Goal: Navigation & Orientation: Understand site structure

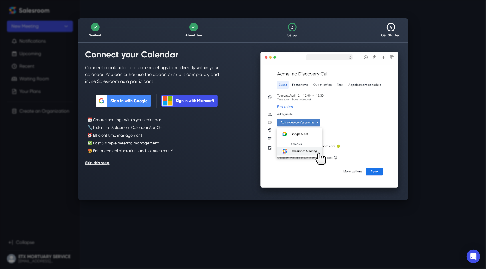
click at [208, 227] on div "Verified About You 3 Setup 4 Get Started Connect your Calendar Connect a calend…" at bounding box center [243, 134] width 486 height 269
click at [100, 163] on button "Skip this step" at bounding box center [97, 162] width 24 height 9
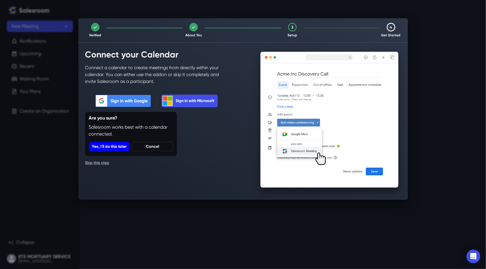
click at [121, 146] on button "Yes, I'll do this later" at bounding box center [109, 146] width 41 height 9
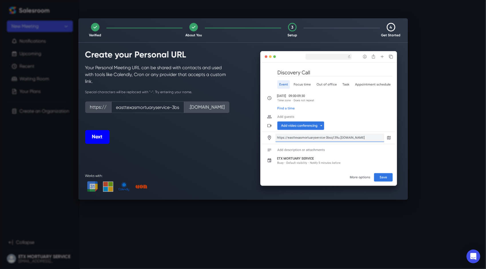
click at [100, 137] on button "Next" at bounding box center [97, 137] width 24 height 14
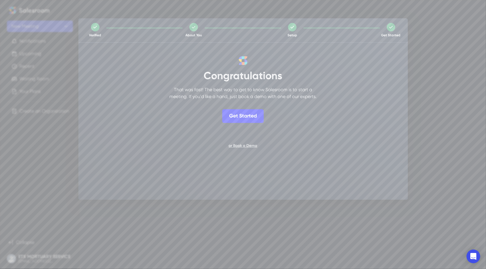
click at [253, 116] on button "Get Started" at bounding box center [242, 116] width 41 height 14
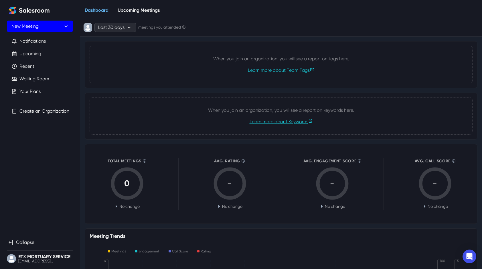
click at [56, 23] on button "New Meeting" at bounding box center [40, 26] width 66 height 11
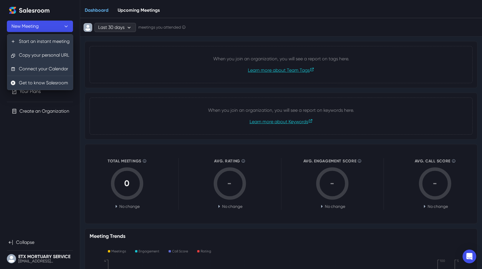
click at [136, 5] on link "Upcoming Meetings" at bounding box center [138, 11] width 51 height 16
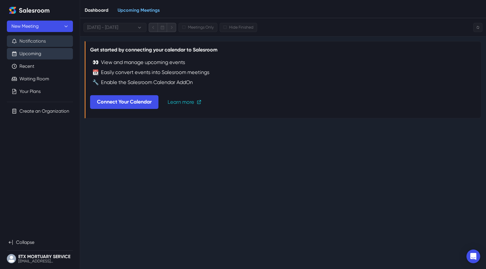
click at [43, 41] on button "Notifications" at bounding box center [40, 40] width 66 height 11
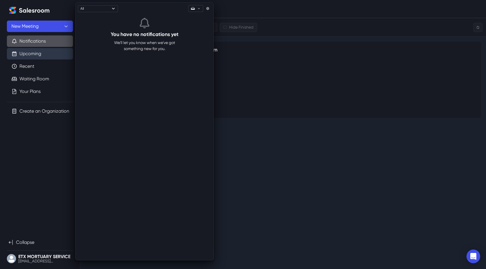
click at [255, 8] on div "Dashboard Upcoming Meetings" at bounding box center [283, 9] width 406 height 18
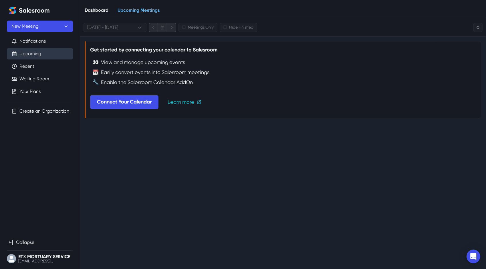
click at [97, 11] on link "Dashboard" at bounding box center [96, 11] width 33 height 16
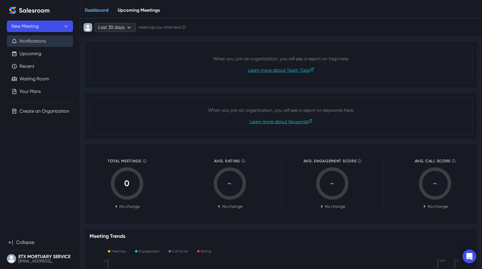
click at [44, 39] on button "Notifications" at bounding box center [40, 40] width 66 height 11
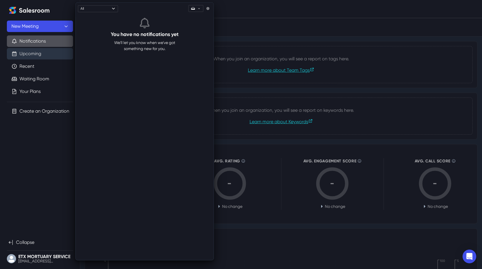
click at [39, 53] on link "Upcoming" at bounding box center [30, 53] width 22 height 7
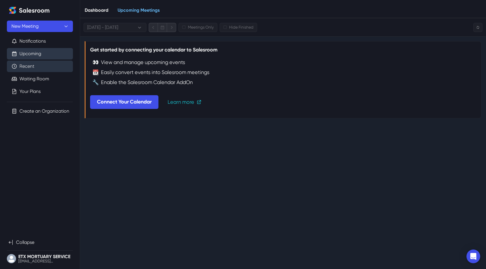
click at [34, 70] on link "Recent" at bounding box center [26, 66] width 15 height 7
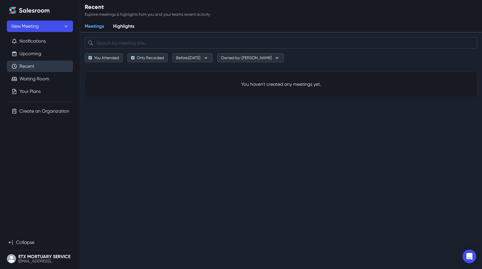
click at [134, 25] on link "Highlights" at bounding box center [123, 27] width 30 height 12
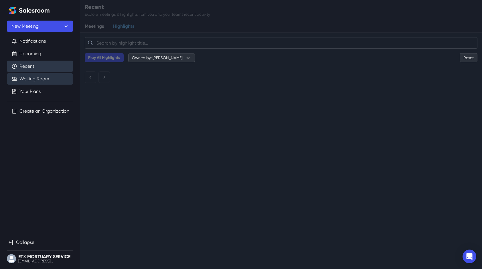
click at [29, 82] on link "Waiting Room" at bounding box center [34, 79] width 30 height 7
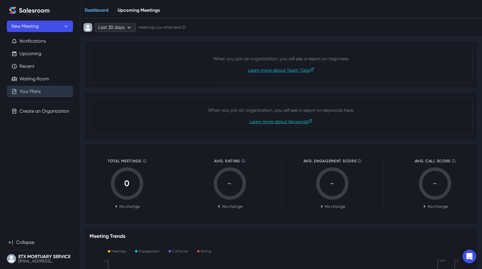
click at [29, 91] on link "Your Plans" at bounding box center [29, 91] width 21 height 7
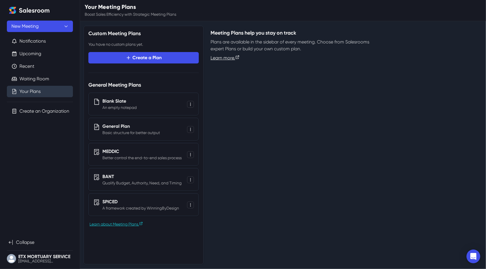
click at [29, 91] on link "Your Plans" at bounding box center [29, 91] width 21 height 7
click at [263, 111] on div "Custom Meeting Plans You have no custom plans yet. Create a Plan General Meetin…" at bounding box center [283, 145] width 399 height 239
click at [435, 13] on div "Your Meeting Plans Boost Sales Efficiency with Strategic Meeting Plans" at bounding box center [283, 8] width 406 height 17
click at [37, 43] on button "Notifications" at bounding box center [40, 40] width 66 height 11
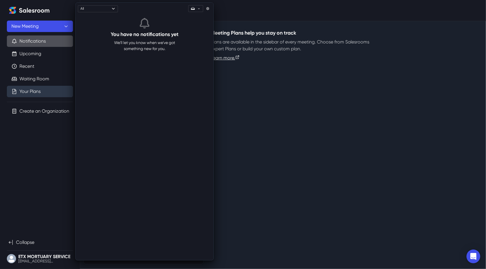
click at [280, 12] on div "Your Meeting Plans Boost Sales Efficiency with Strategic Meeting Plans" at bounding box center [283, 8] width 406 height 17
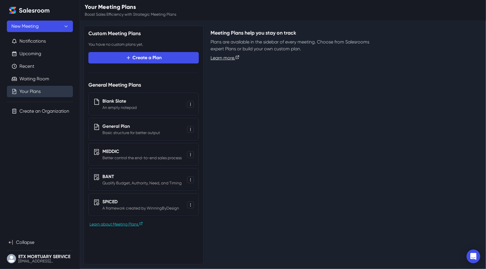
click at [48, 142] on div "Salesroom New Meeting Notifications Upcoming Recent Waiting Room Your Plans Cre…" at bounding box center [40, 135] width 66 height 260
click at [38, 80] on link "Waiting Room" at bounding box center [34, 79] width 30 height 7
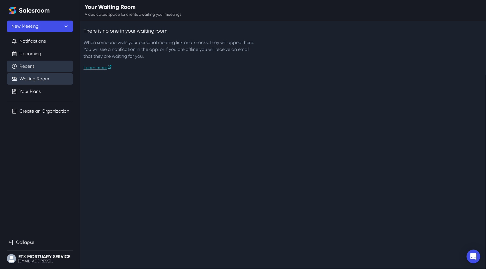
click at [34, 63] on link "Recent" at bounding box center [26, 66] width 15 height 7
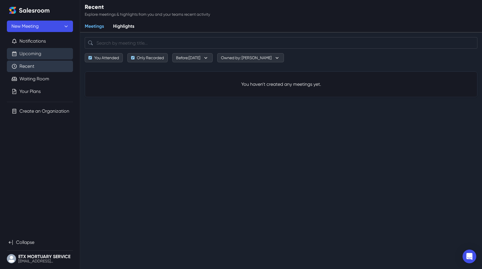
click at [36, 51] on link "Upcoming" at bounding box center [30, 53] width 22 height 7
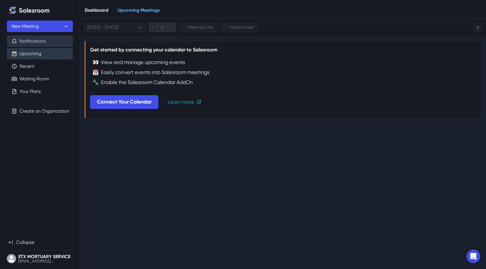
click at [37, 40] on button "Notifications" at bounding box center [40, 40] width 66 height 11
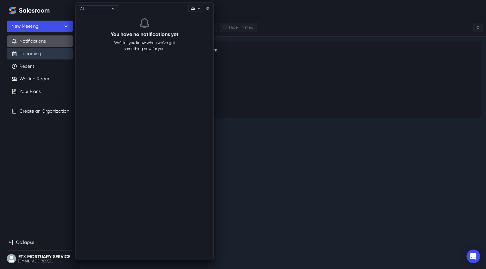
click at [251, 8] on div "Dashboard Upcoming Meetings" at bounding box center [283, 9] width 406 height 18
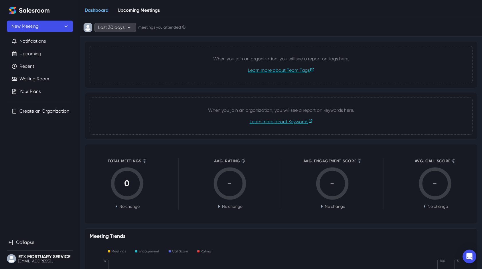
click at [130, 28] on icon "button" at bounding box center [129, 27] width 6 height 6
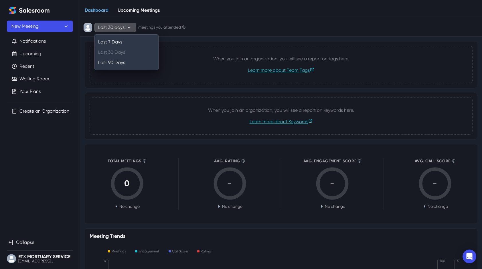
click at [130, 28] on icon "button" at bounding box center [129, 27] width 6 height 6
